Goal: Entertainment & Leisure: Consume media (video, audio)

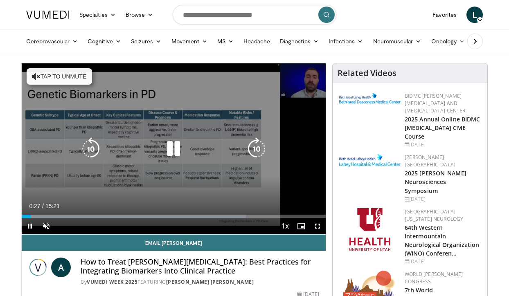
click at [36, 75] on icon "Video Player" at bounding box center [36, 76] width 8 height 8
click at [36, 168] on div "10 seconds Tap to unmute" at bounding box center [174, 148] width 304 height 171
click at [172, 152] on icon "Video Player" at bounding box center [173, 149] width 23 height 23
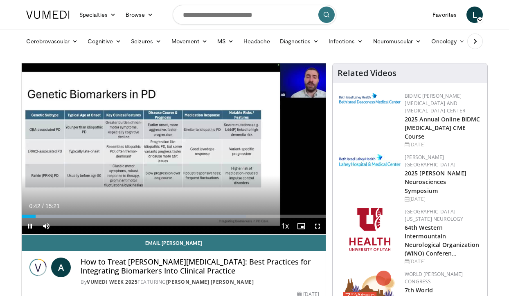
click at [318, 225] on span "Video Player" at bounding box center [318, 226] width 16 height 16
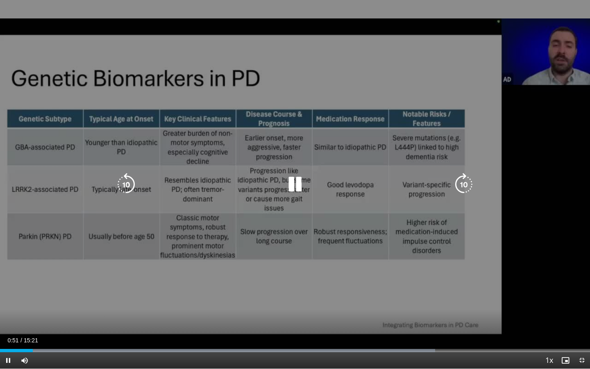
click at [140, 233] on div "10 seconds Tap to unmute" at bounding box center [295, 184] width 590 height 368
click at [134, 187] on icon "Video Player" at bounding box center [126, 184] width 23 height 23
click at [299, 185] on icon "Video Player" at bounding box center [294, 184] width 23 height 23
click at [231, 208] on div "10 seconds Tap to unmute" at bounding box center [295, 184] width 590 height 368
click at [292, 186] on icon "Video Player" at bounding box center [294, 184] width 23 height 23
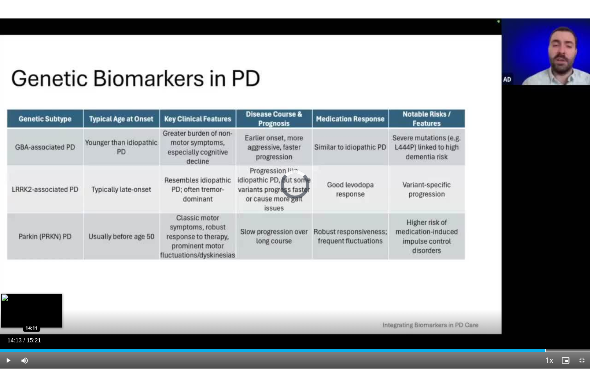
click at [509, 296] on div "Loaded : 80.28% 09:42 14:11" at bounding box center [295, 349] width 590 height 3
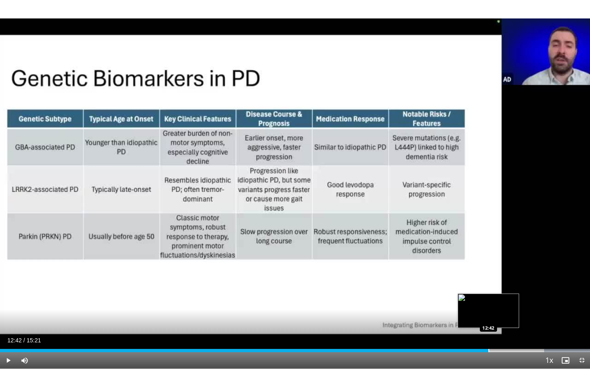
click at [488, 296] on div "Loaded : 99.99% 12:42 12:42" at bounding box center [295, 348] width 590 height 8
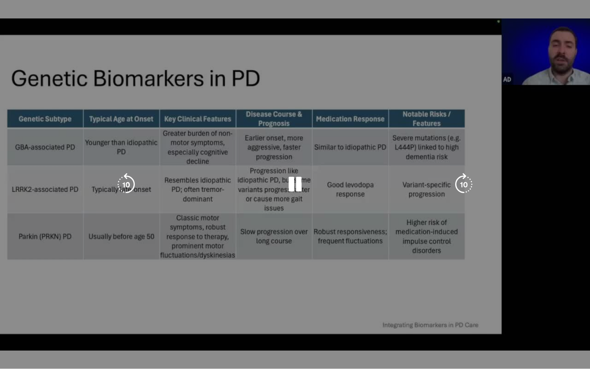
click at [484, 296] on div "Loaded : 88.24% 12:43 12:42" at bounding box center [295, 364] width 590 height 8
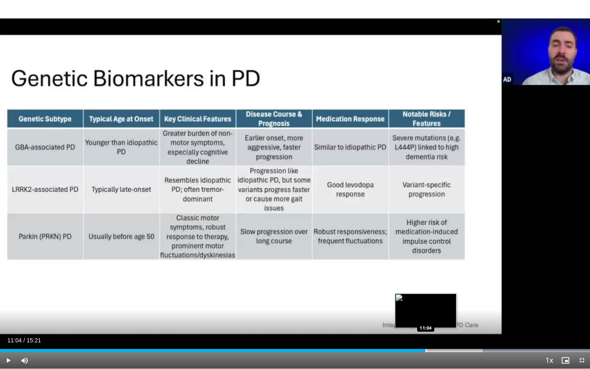
click at [425, 296] on div "Loaded : 99.99% 11:04 11:04" at bounding box center [295, 349] width 590 height 3
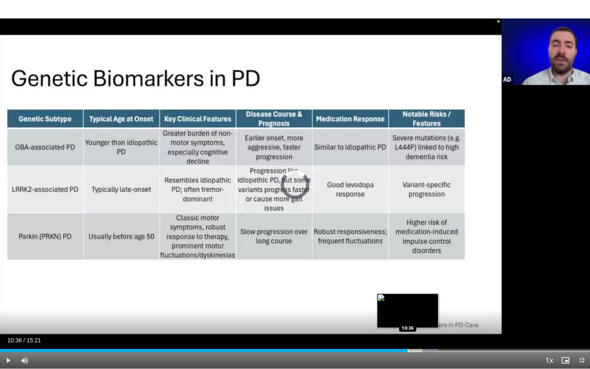
click at [407, 296] on div "Loaded : 74.22% 10:36 10:36" at bounding box center [295, 348] width 590 height 8
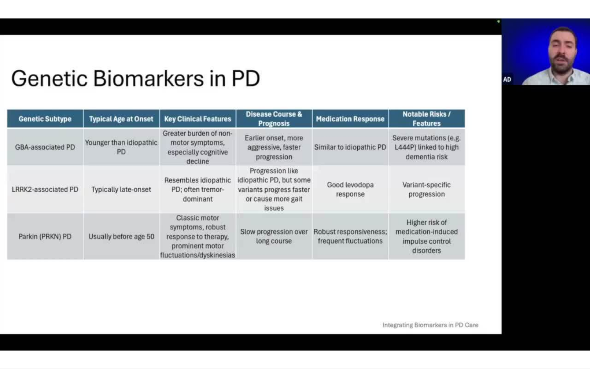
click at [407, 296] on video-js "**********" at bounding box center [295, 184] width 590 height 369
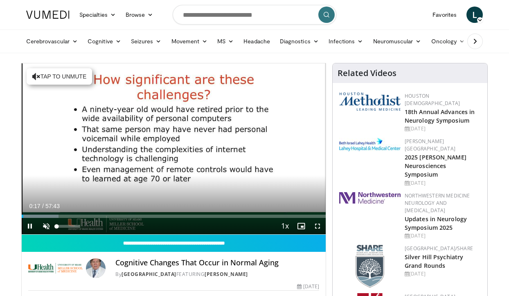
click at [46, 226] on span "Video Player" at bounding box center [46, 226] width 16 height 16
